Goal: Information Seeking & Learning: Learn about a topic

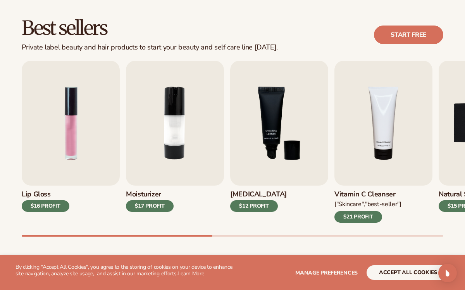
scroll to position [212, 0]
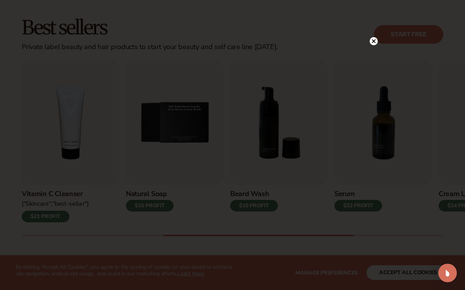
click at [371, 38] on circle at bounding box center [373, 41] width 8 height 8
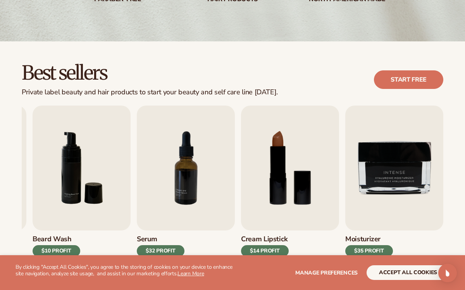
scroll to position [167, 0]
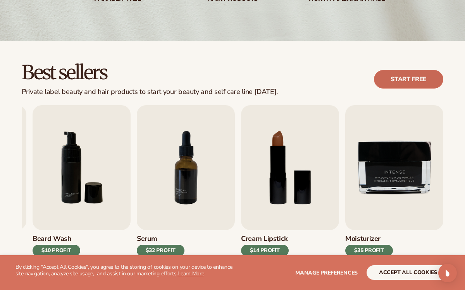
click at [415, 80] on link "Start free" at bounding box center [408, 79] width 69 height 19
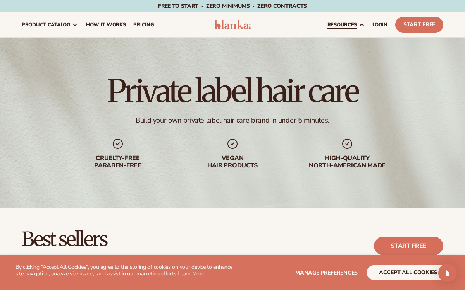
click at [351, 24] on span "resources" at bounding box center [341, 25] width 29 height 6
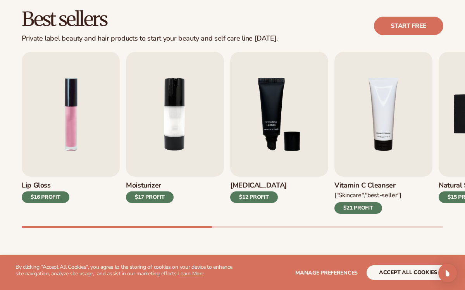
scroll to position [221, 0]
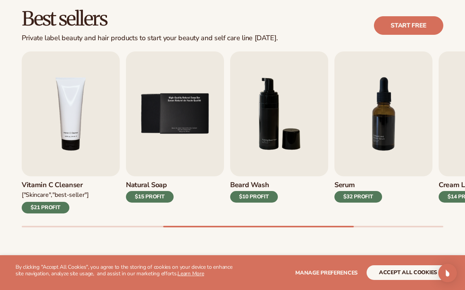
click at [290, 108] on img "6 / 9" at bounding box center [279, 114] width 98 height 125
click at [290, 103] on img "6 / 9" at bounding box center [279, 114] width 98 height 125
click at [298, 89] on img "6 / 9" at bounding box center [279, 114] width 98 height 125
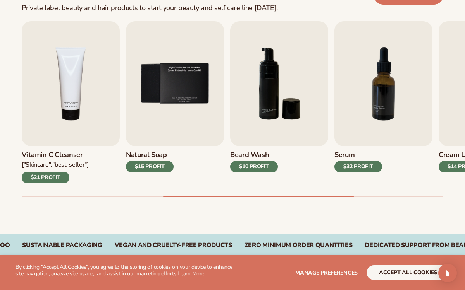
scroll to position [252, 0]
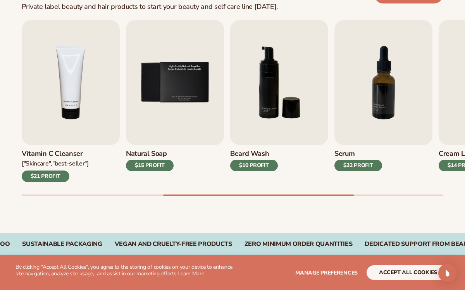
click at [262, 170] on div "$10 PROFIT" at bounding box center [254, 166] width 48 height 12
click at [296, 104] on img "6 / 9" at bounding box center [279, 82] width 98 height 125
